Goal: Task Accomplishment & Management: Manage account settings

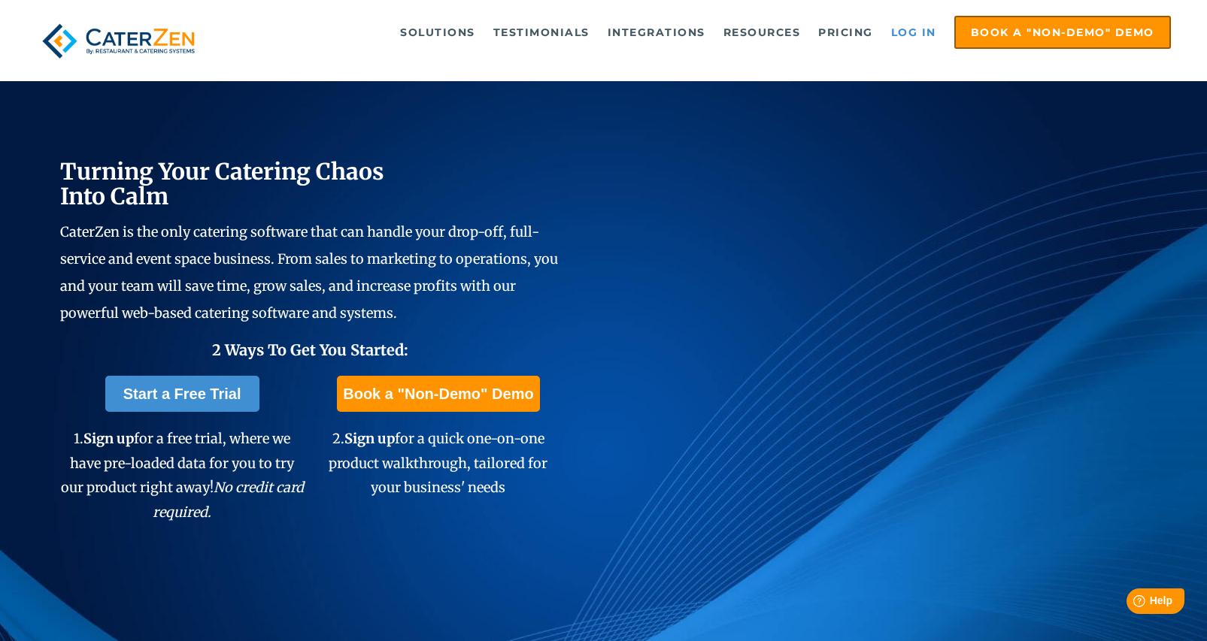
click at [923, 31] on link "Log in" at bounding box center [913, 32] width 60 height 30
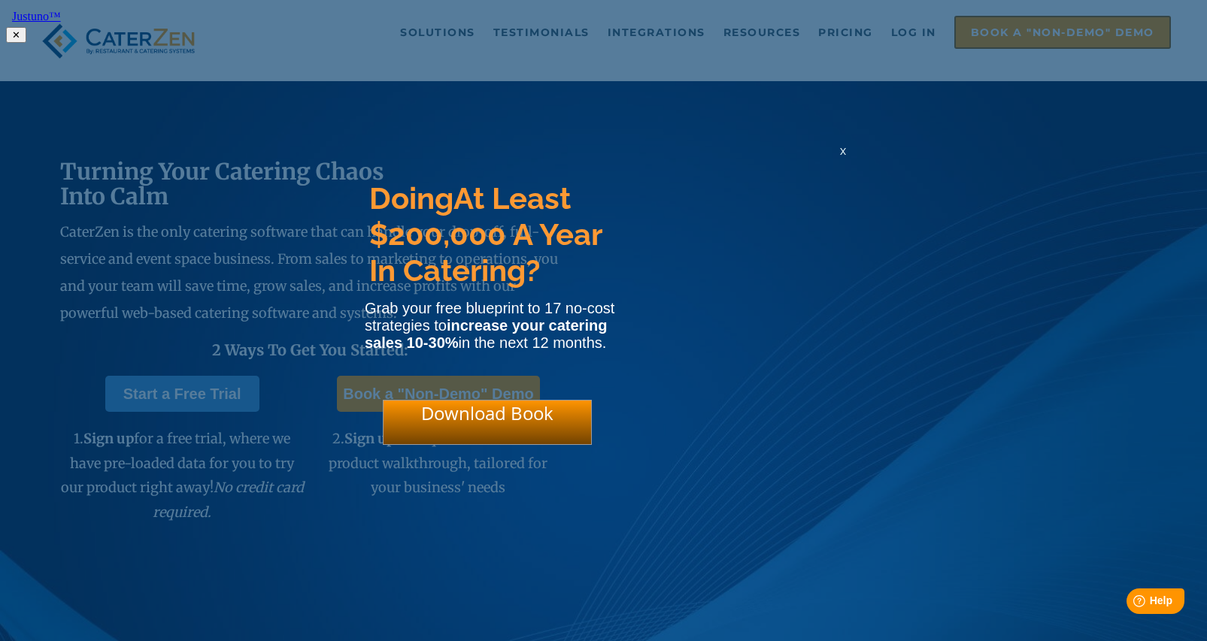
click at [843, 155] on span "x" at bounding box center [843, 151] width 6 height 14
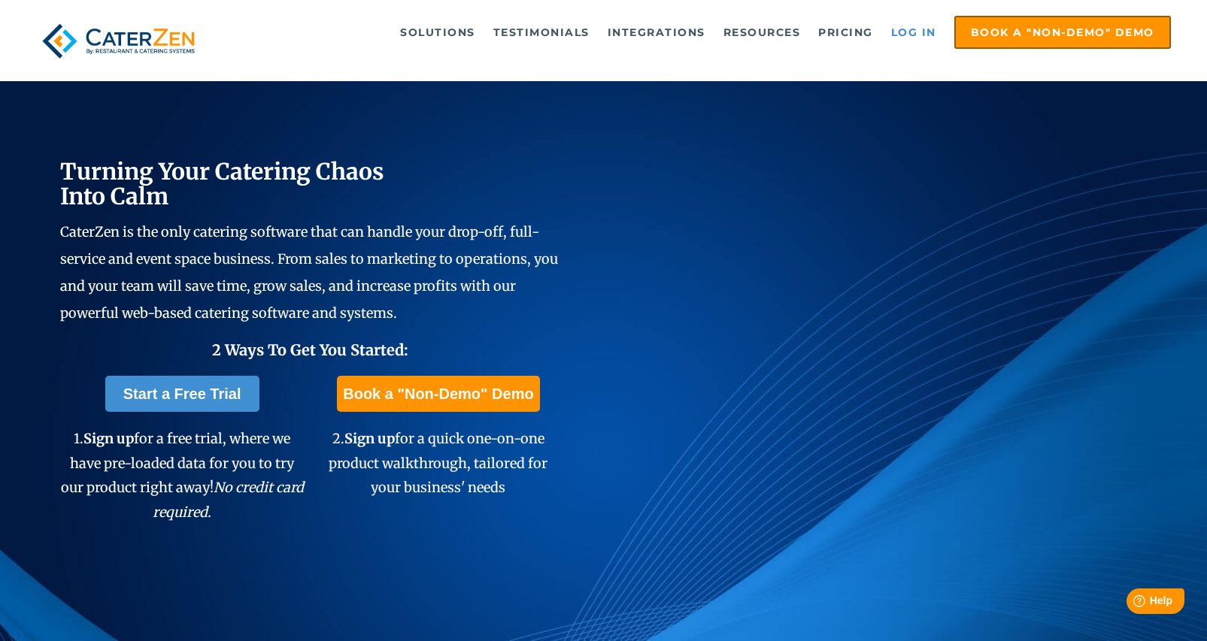
click at [917, 20] on link "Log in" at bounding box center [913, 32] width 60 height 30
